Goal: Entertainment & Leisure: Consume media (video, audio)

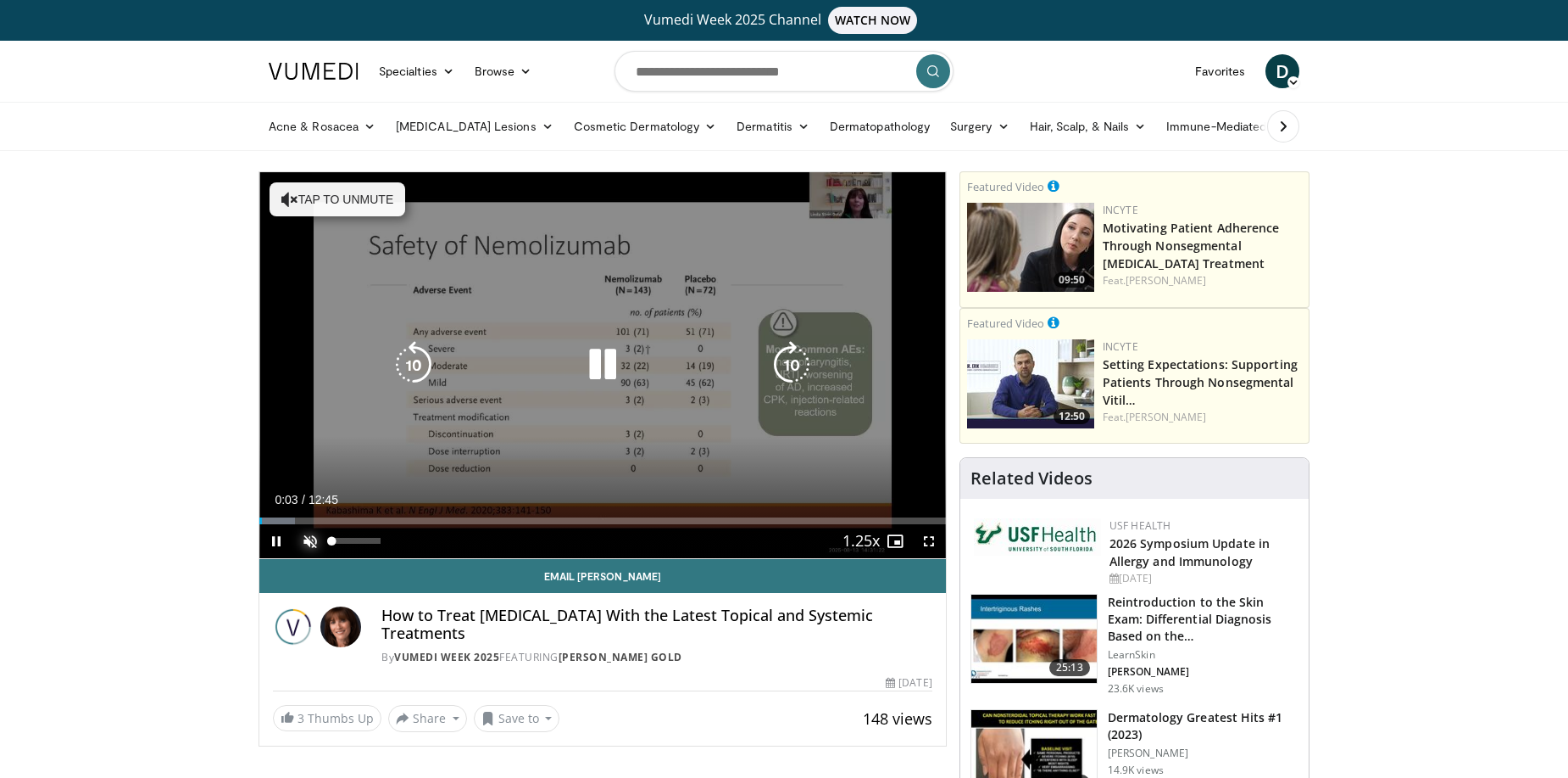
click at [305, 541] on span "Video Player" at bounding box center [310, 541] width 34 height 34
click at [550, 519] on video-js "**********" at bounding box center [603, 366] width 687 height 387
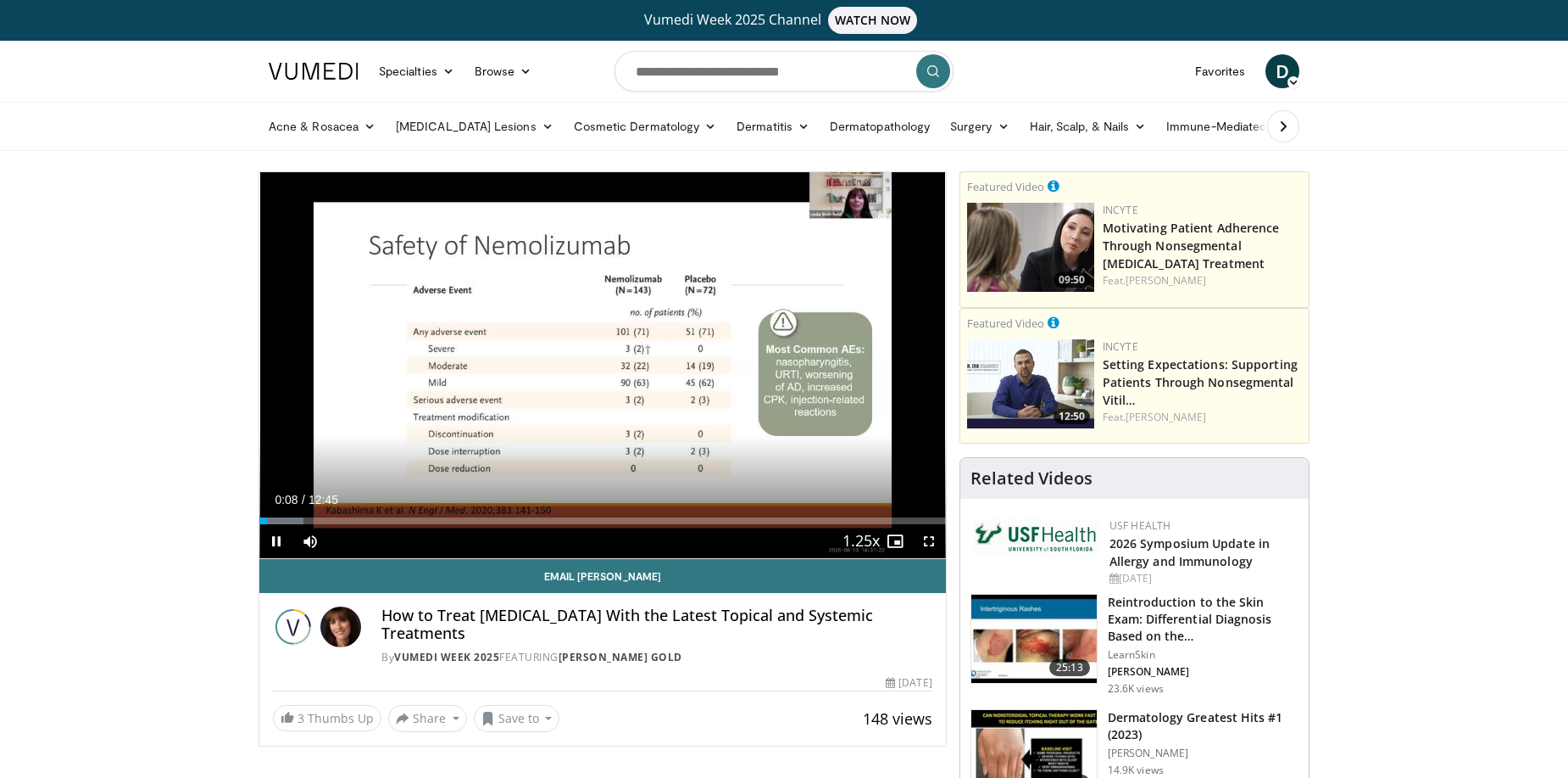
click at [624, 528] on div "Current Time 0:08 / Duration 12:45 Pause Skip Backward Skip Forward Mute 4% Loa…" at bounding box center [603, 541] width 687 height 34
drag, startPoint x: 267, startPoint y: 517, endPoint x: 565, endPoint y: 526, distance: 298.1
click at [565, 526] on div "Current Time 0:40 / Duration 12:45 Play Skip Backward Skip Forward Mute 4% Load…" at bounding box center [603, 541] width 687 height 34
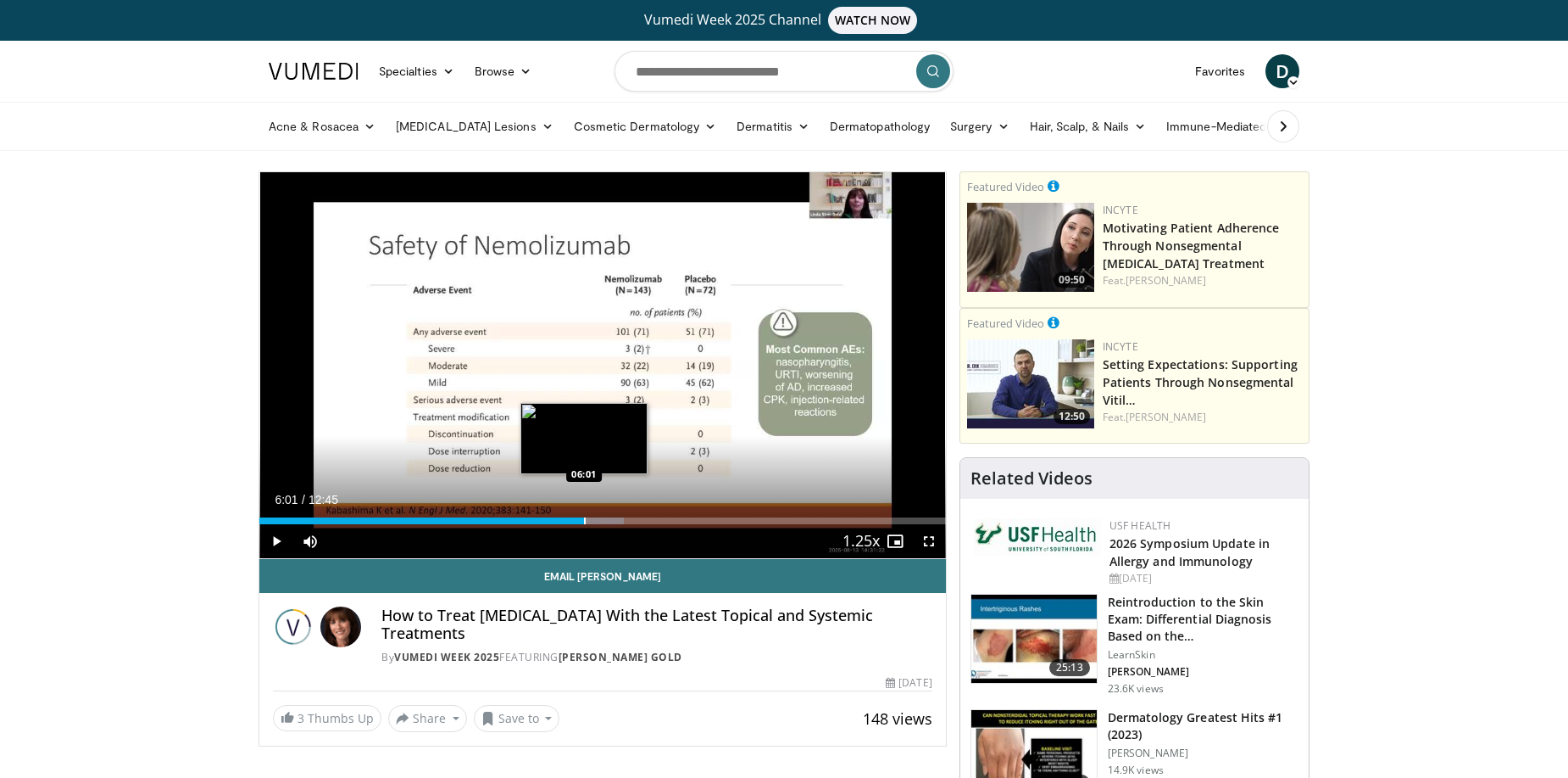
click at [584, 523] on div "Progress Bar" at bounding box center [585, 520] width 2 height 6
click at [615, 522] on div "Progress Bar" at bounding box center [615, 520] width 2 height 6
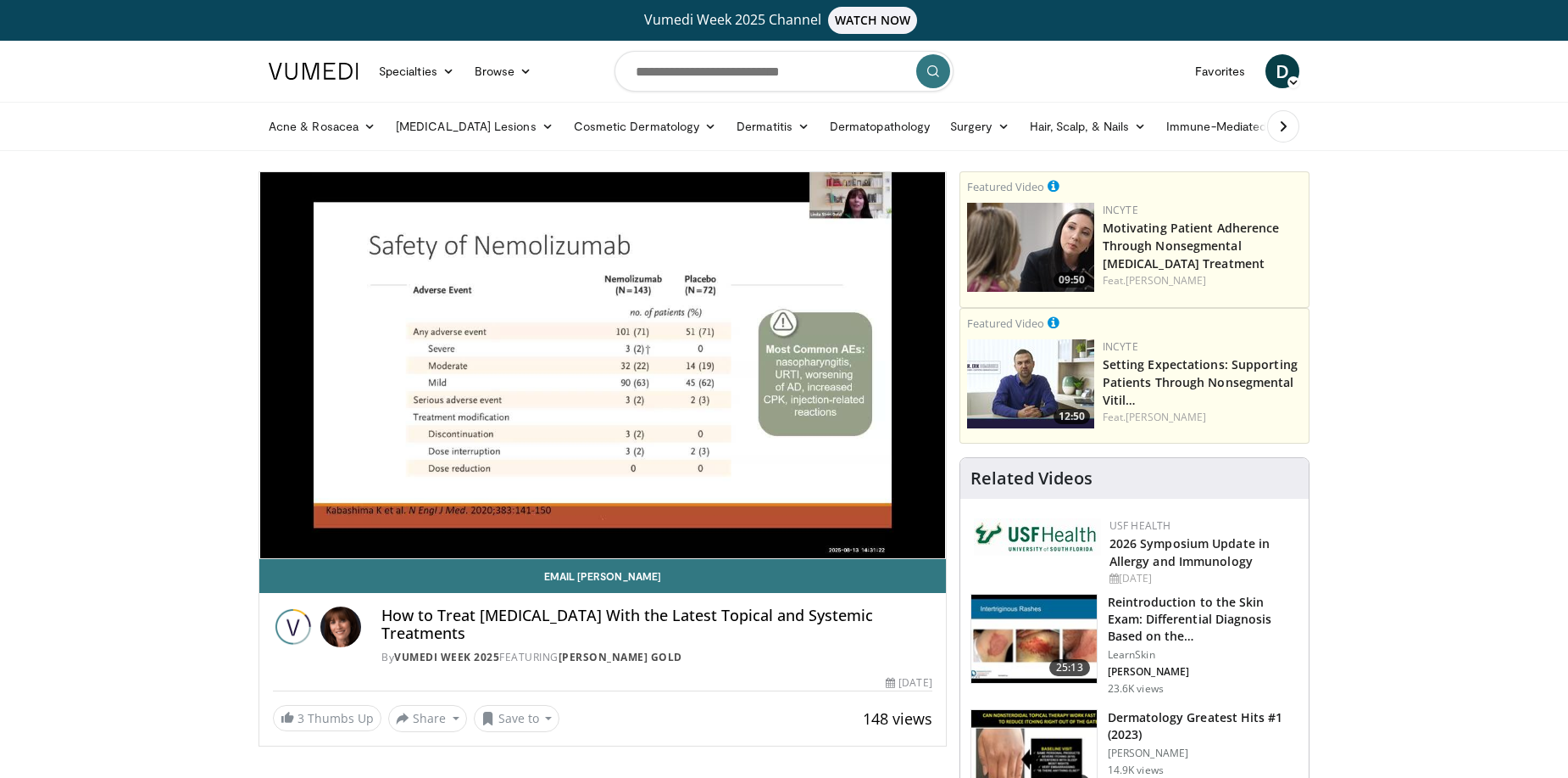
click at [647, 526] on div "10 seconds Tap to unmute" at bounding box center [603, 365] width 687 height 386
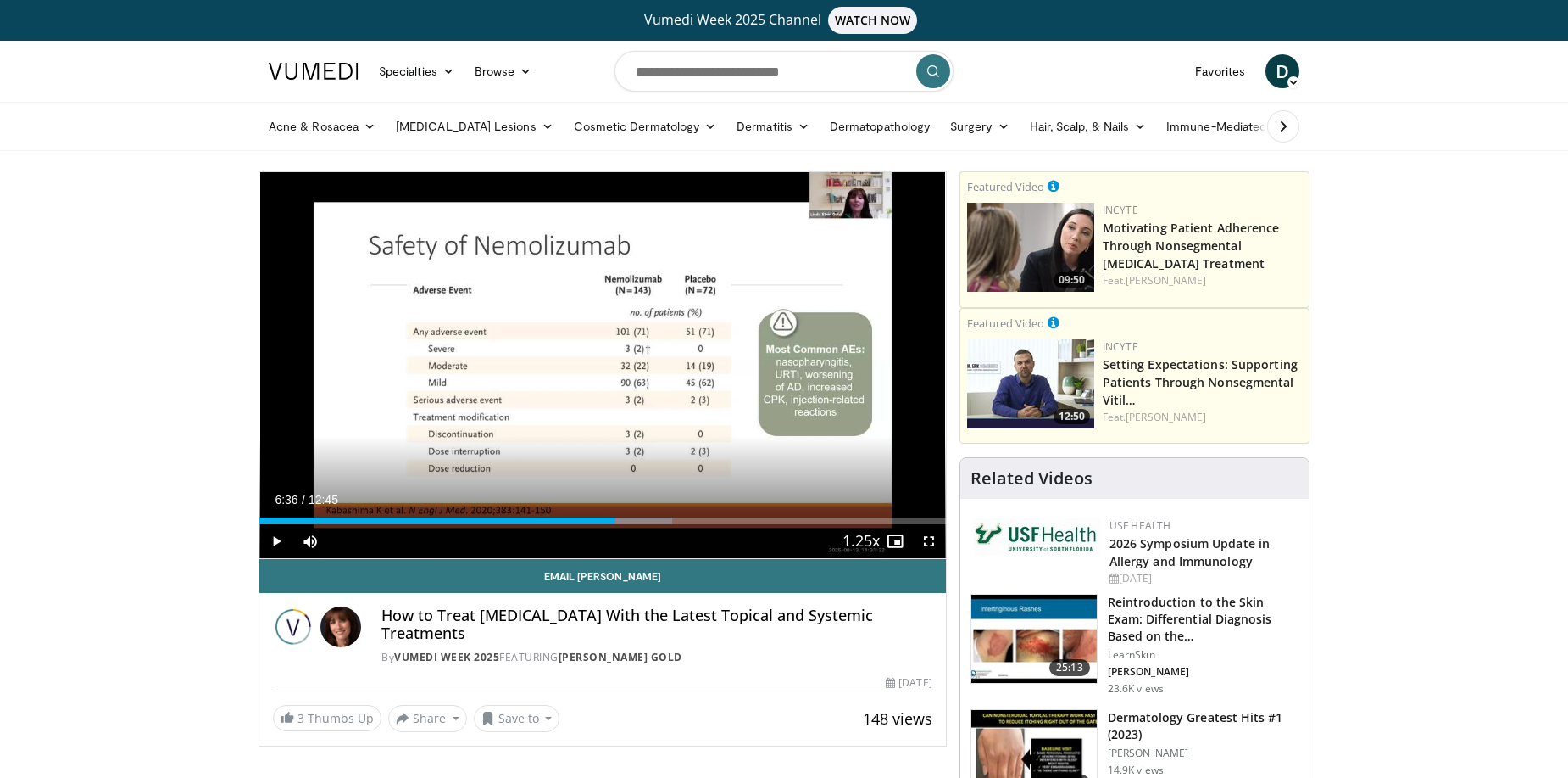
click at [653, 524] on div "Current Time 6:36 / Duration 12:45 Play Skip Backward Skip Forward Mute 4% Load…" at bounding box center [603, 541] width 687 height 34
click at [655, 524] on div "Current Time 6:36 / Duration 12:45 Play Skip Backward Skip Forward Mute 4% Load…" at bounding box center [603, 541] width 687 height 34
